Goal: Information Seeking & Learning: Learn about a topic

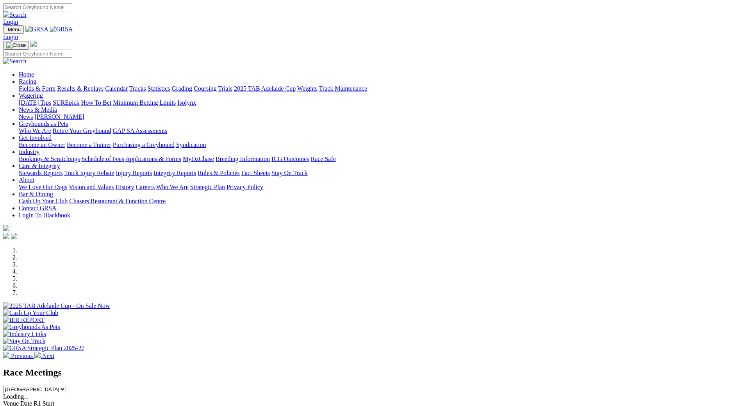
click at [55, 85] on link "Fields & Form" at bounding box center [37, 88] width 37 height 7
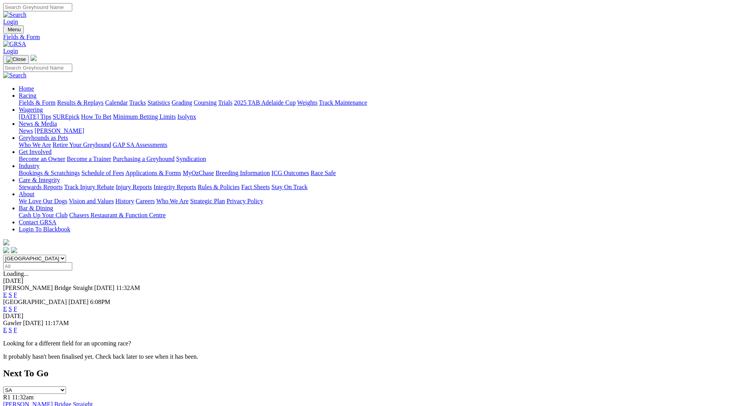
click at [128, 99] on link "Calendar" at bounding box center [116, 102] width 23 height 7
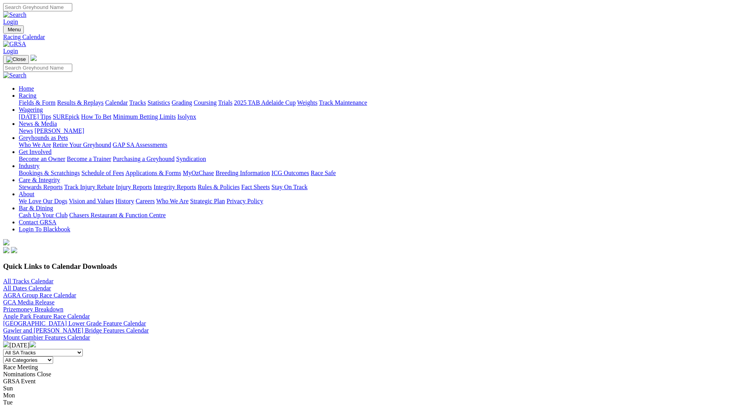
click at [36, 341] on img at bounding box center [33, 344] width 6 height 6
